Goal: Task Accomplishment & Management: Use online tool/utility

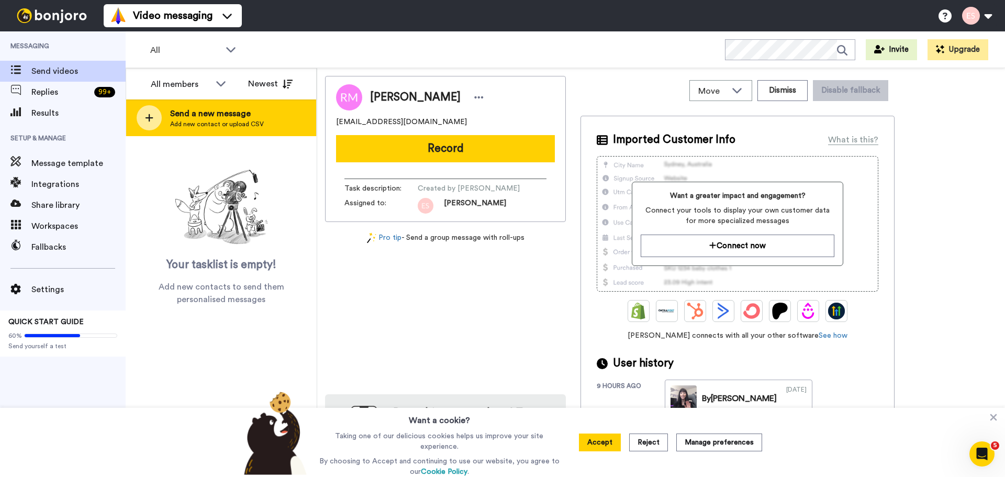
click at [158, 116] on div at bounding box center [149, 117] width 25 height 25
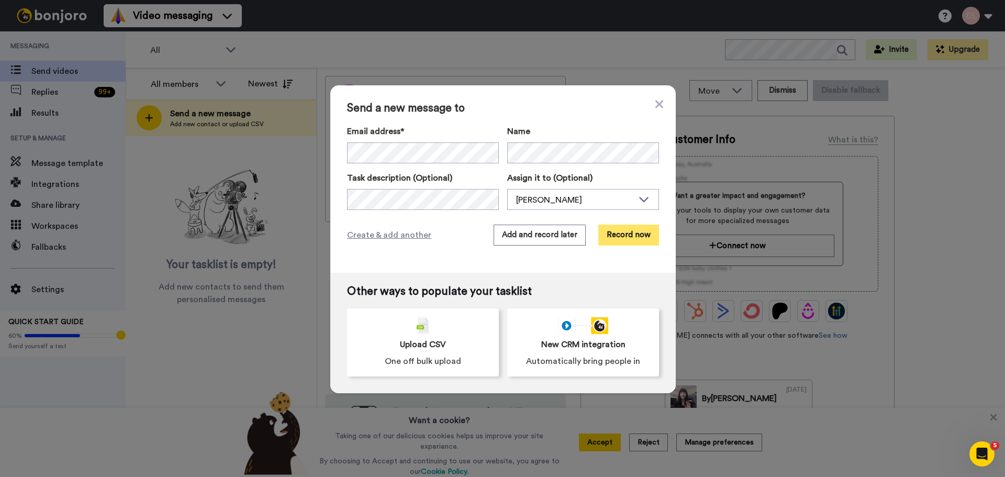
click at [625, 235] on button "Record now" at bounding box center [628, 235] width 61 height 21
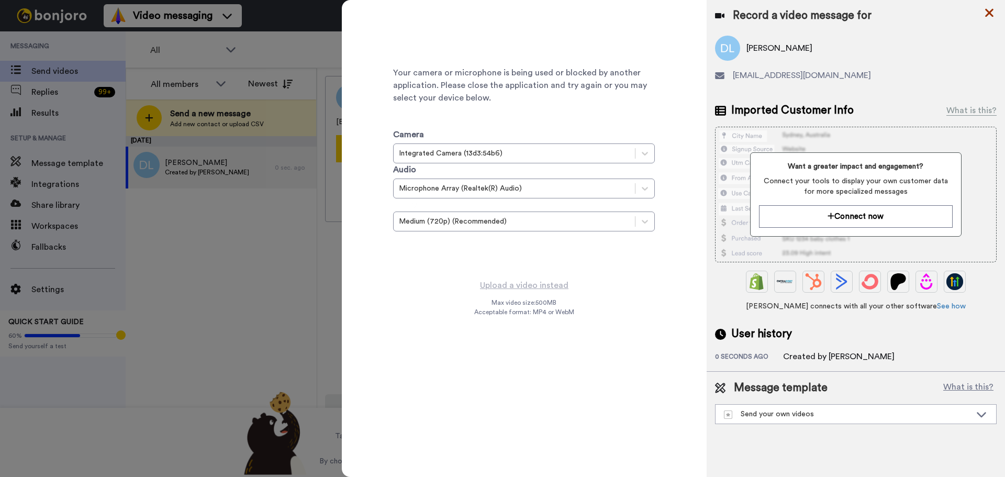
click at [989, 11] on icon at bounding box center [989, 12] width 10 height 13
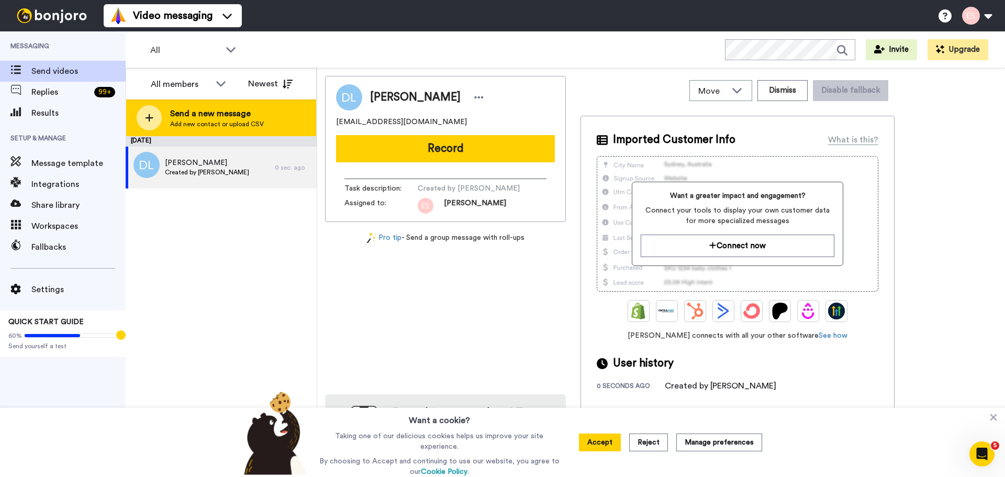
click at [157, 113] on div at bounding box center [149, 117] width 25 height 25
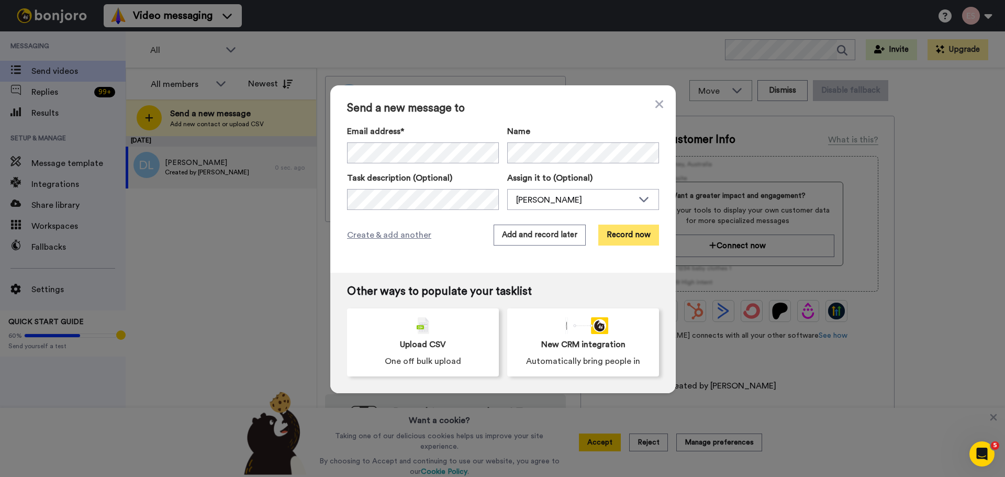
click at [617, 239] on button "Record now" at bounding box center [628, 235] width 61 height 21
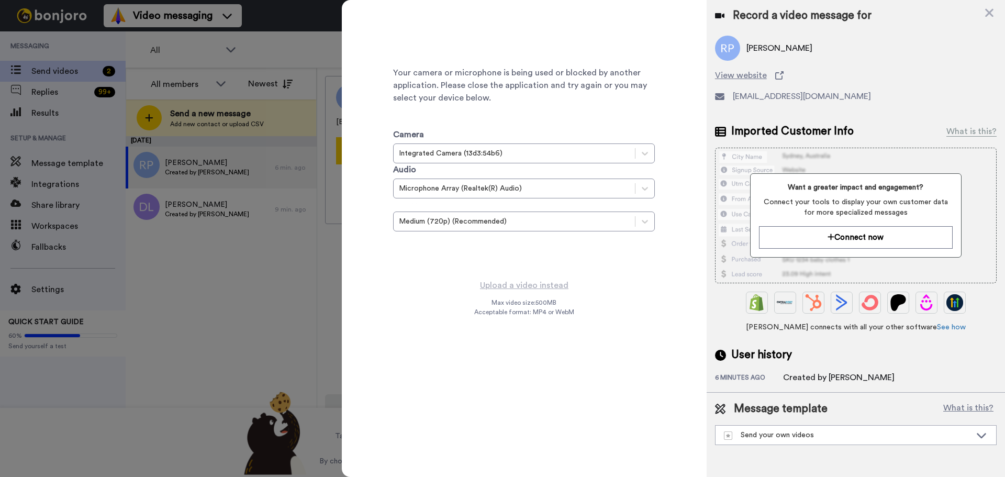
click at [237, 295] on div at bounding box center [502, 238] width 1005 height 477
click at [987, 12] on icon at bounding box center [989, 12] width 10 height 13
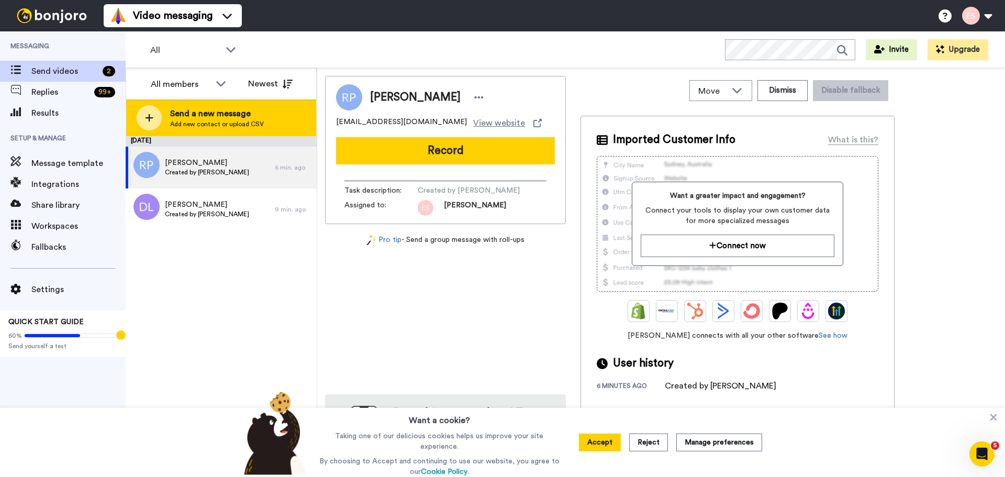
click at [160, 113] on div at bounding box center [149, 117] width 25 height 25
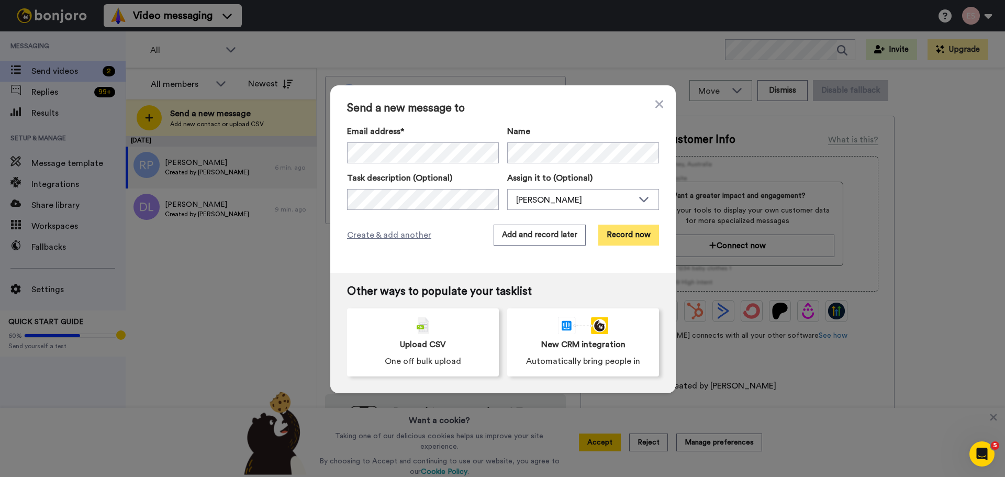
click at [642, 236] on button "Record now" at bounding box center [628, 235] width 61 height 21
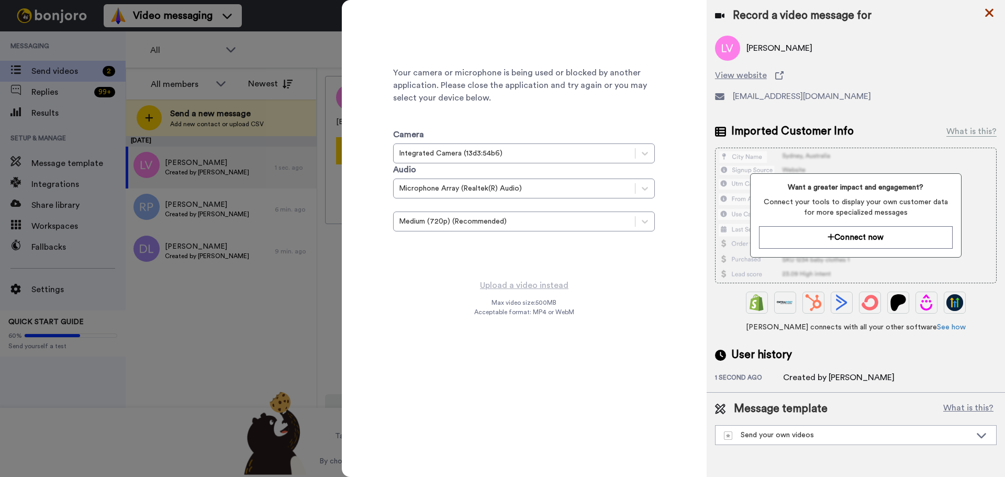
click at [991, 15] on icon at bounding box center [989, 13] width 8 height 8
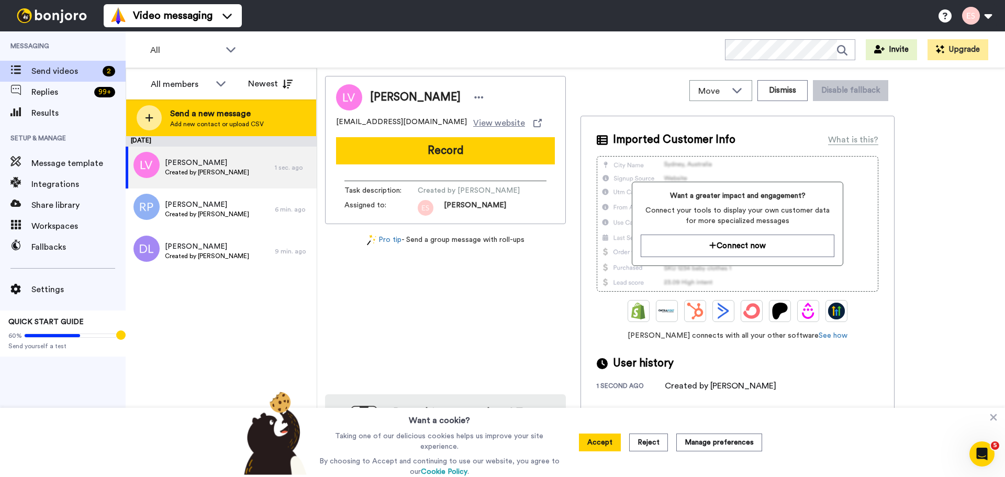
click at [158, 121] on div at bounding box center [149, 117] width 25 height 25
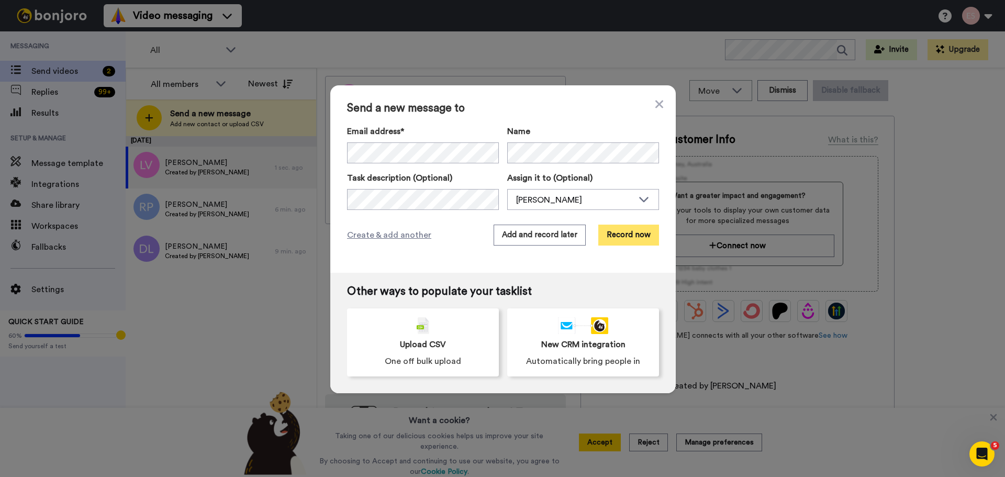
click at [640, 225] on button "Record now" at bounding box center [628, 235] width 61 height 21
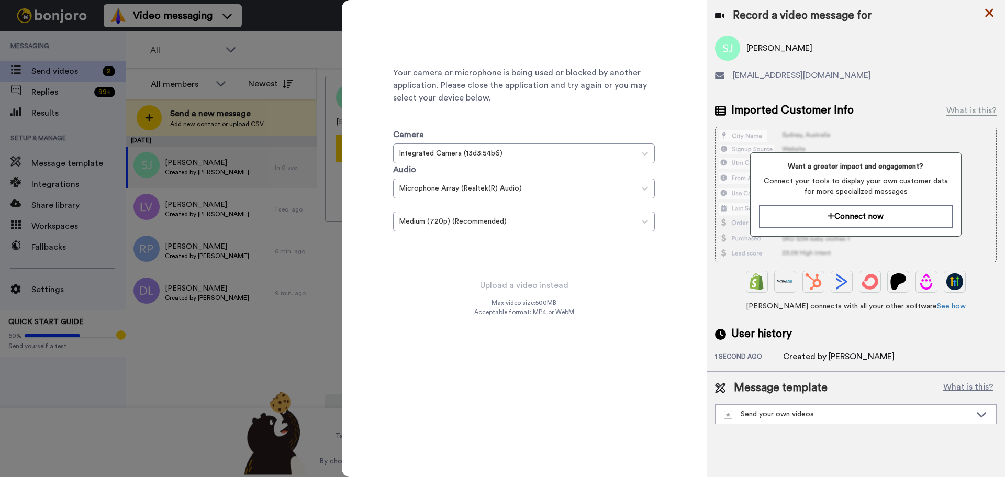
click at [985, 13] on icon at bounding box center [989, 12] width 10 height 13
